Goal: Task Accomplishment & Management: Complete application form

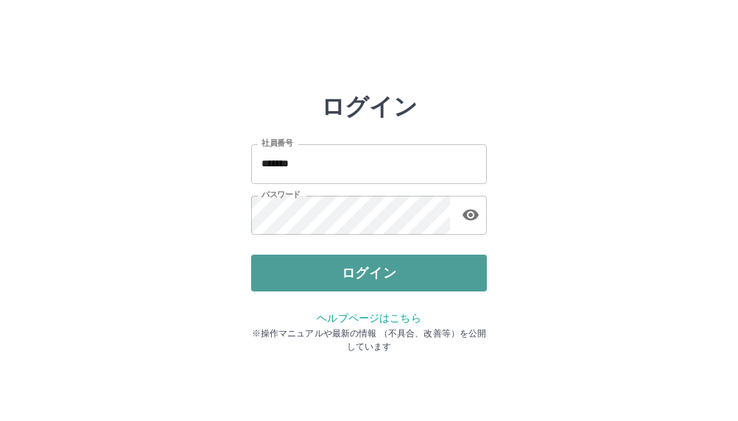
click at [387, 276] on button "ログイン" at bounding box center [369, 273] width 236 height 37
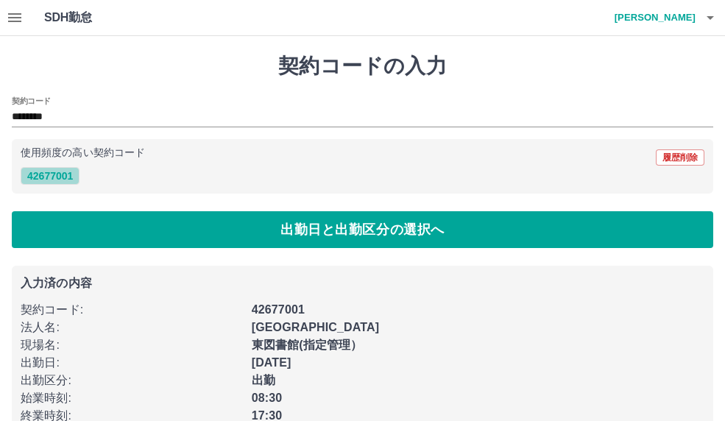
click at [37, 174] on button "42677001" at bounding box center [50, 176] width 59 height 18
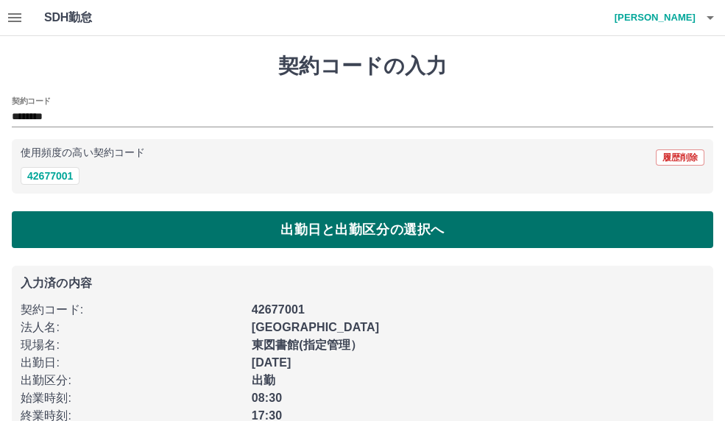
click at [385, 229] on button "出勤日と出勤区分の選択へ" at bounding box center [363, 229] width 702 height 37
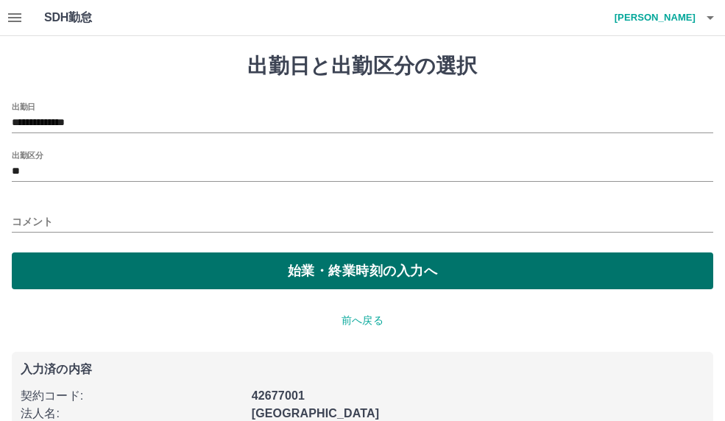
click at [366, 265] on button "始業・終業時刻の入力へ" at bounding box center [363, 271] width 702 height 37
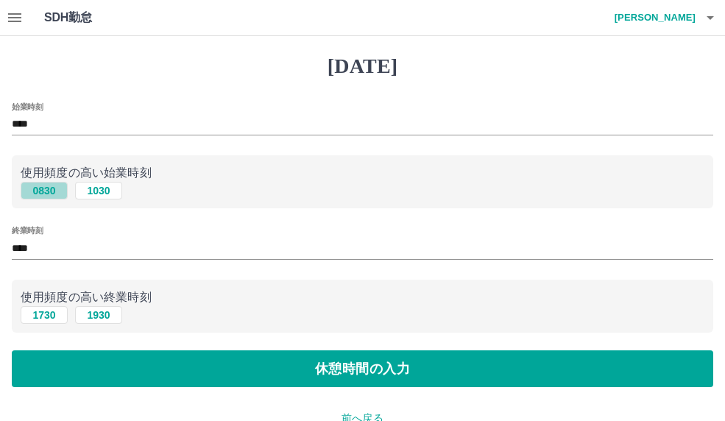
click at [55, 192] on button "0830" at bounding box center [44, 191] width 47 height 18
click at [41, 317] on button "1730" at bounding box center [44, 315] width 47 height 18
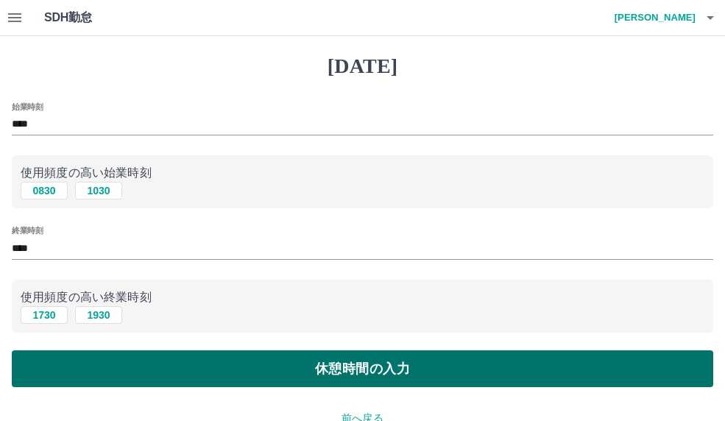
click at [308, 365] on button "休憩時間の入力" at bounding box center [363, 369] width 702 height 37
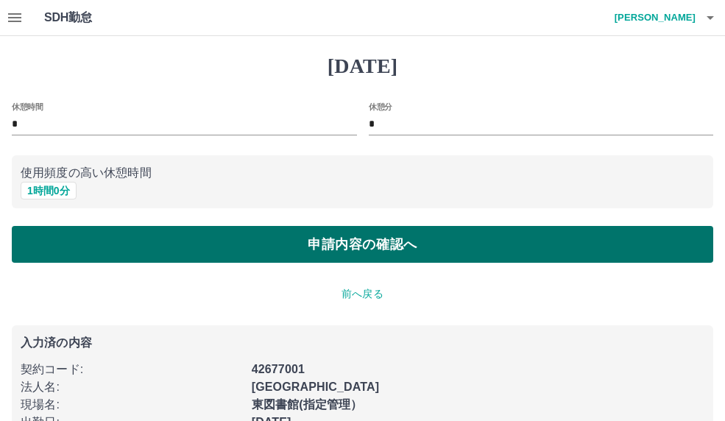
click at [360, 244] on button "申請内容の確認へ" at bounding box center [363, 244] width 702 height 37
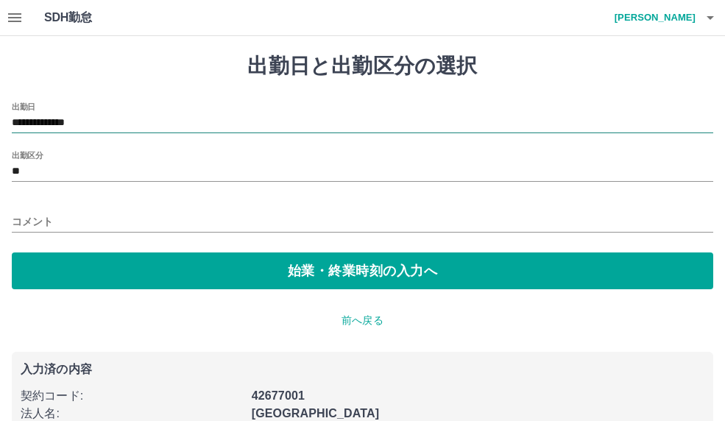
click at [110, 124] on input "**********" at bounding box center [363, 123] width 702 height 18
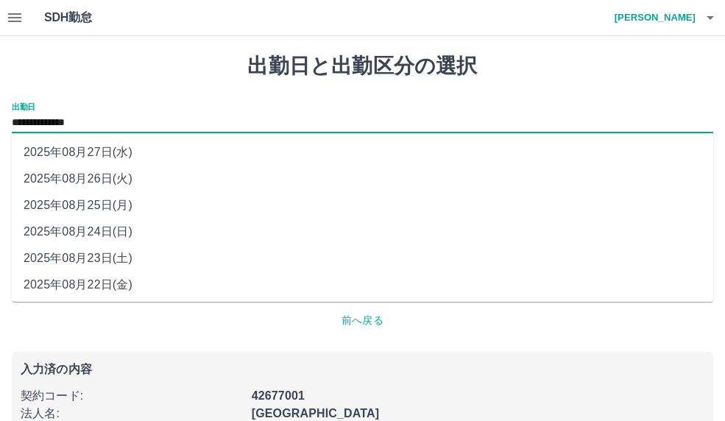
click at [127, 175] on li "2025年08月26日(火)" at bounding box center [363, 179] width 702 height 27
type input "**********"
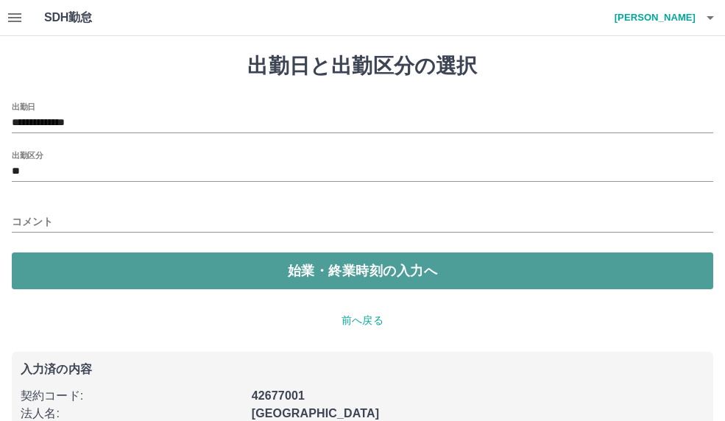
click at [328, 266] on button "始業・終業時刻の入力へ" at bounding box center [363, 271] width 702 height 37
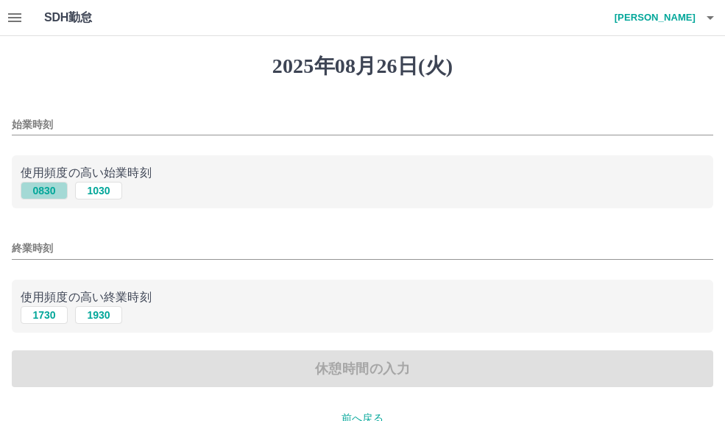
click at [47, 195] on button "0830" at bounding box center [44, 191] width 47 height 18
type input "****"
click at [41, 309] on button "1730" at bounding box center [44, 315] width 47 height 18
type input "****"
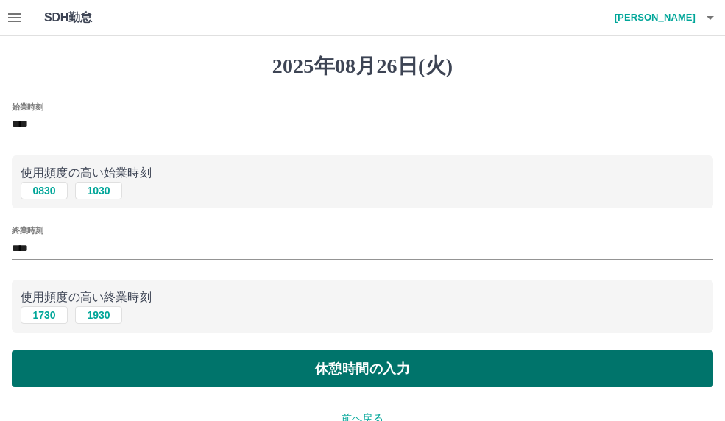
click at [384, 369] on button "休憩時間の入力" at bounding box center [363, 369] width 702 height 37
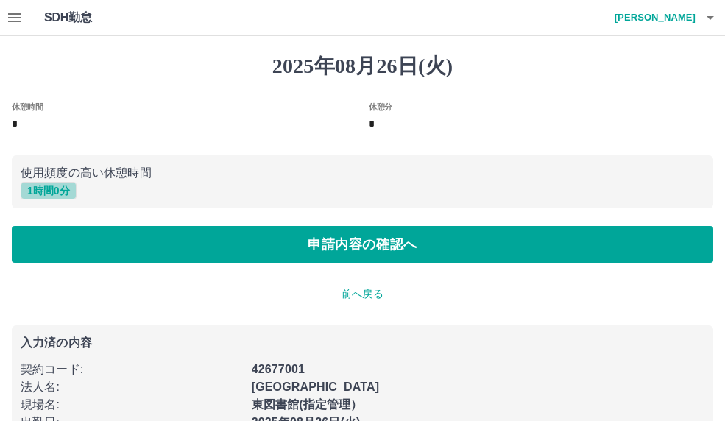
click at [56, 194] on button "1 時間 0 分" at bounding box center [49, 191] width 56 height 18
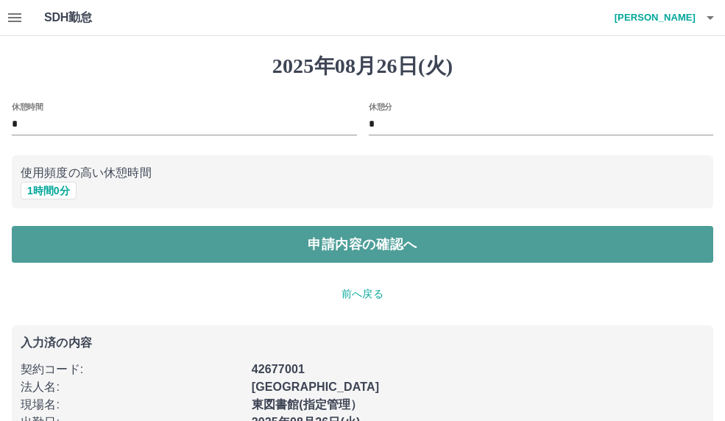
click at [334, 243] on button "申請内容の確認へ" at bounding box center [363, 244] width 702 height 37
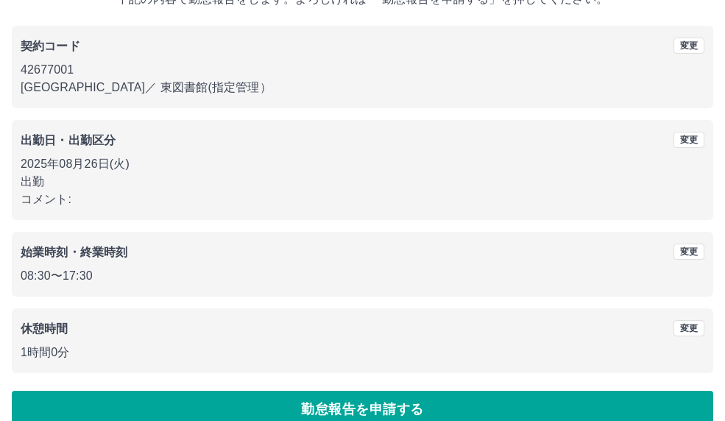
scroll to position [130, 0]
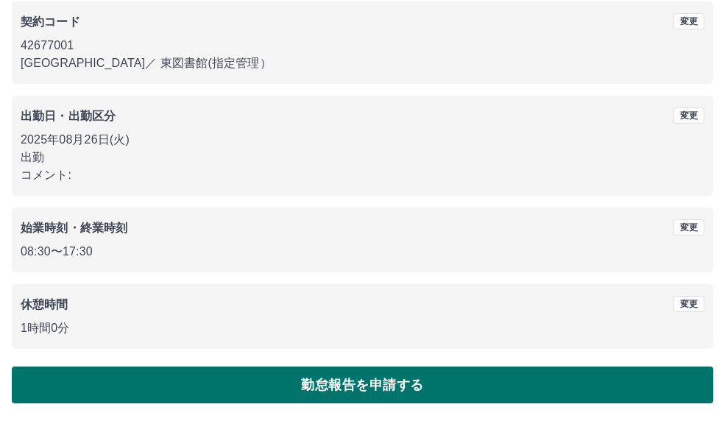
click at [354, 378] on button "勤怠報告を申請する" at bounding box center [363, 385] width 702 height 37
